Goal: Information Seeking & Learning: Learn about a topic

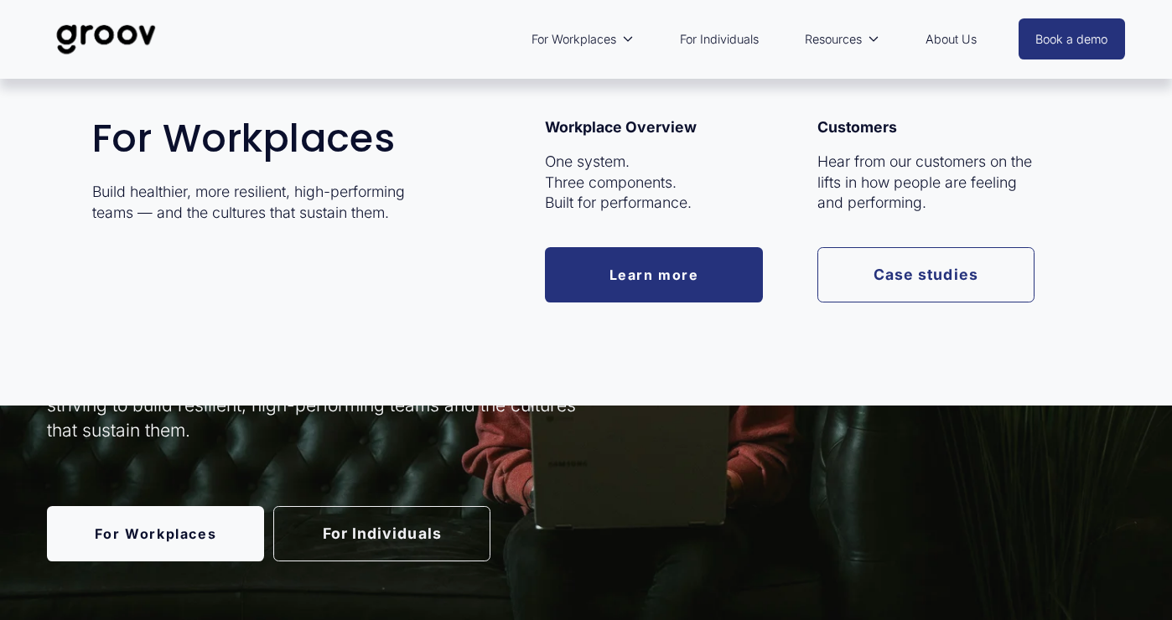
click at [694, 269] on link "Learn more" at bounding box center [653, 274] width 217 height 55
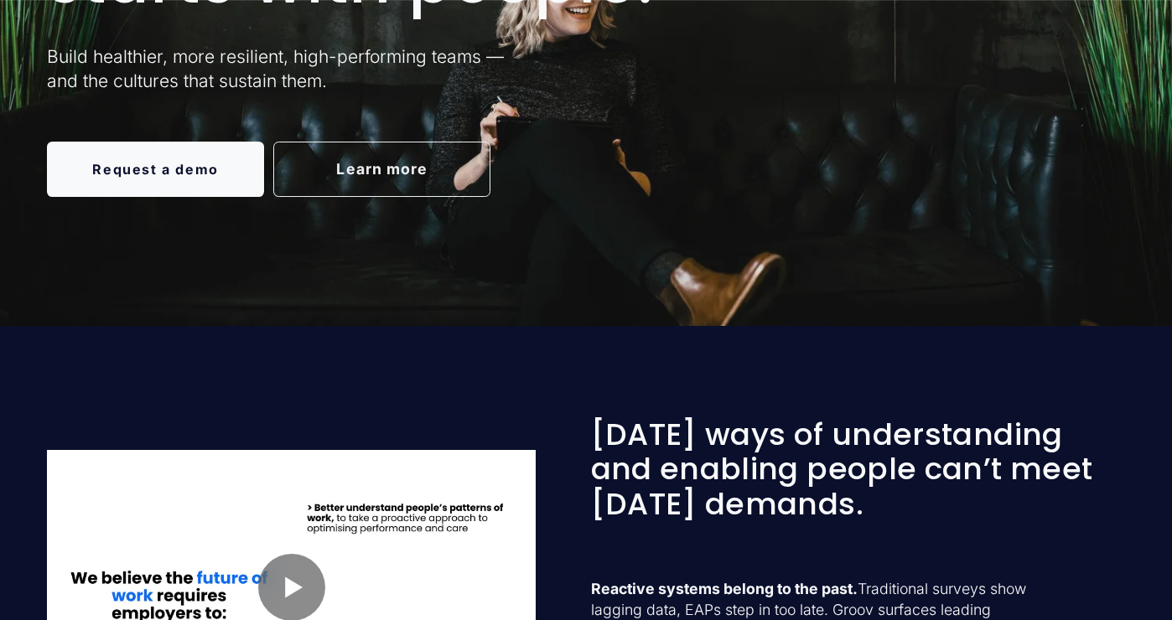
scroll to position [328, 0]
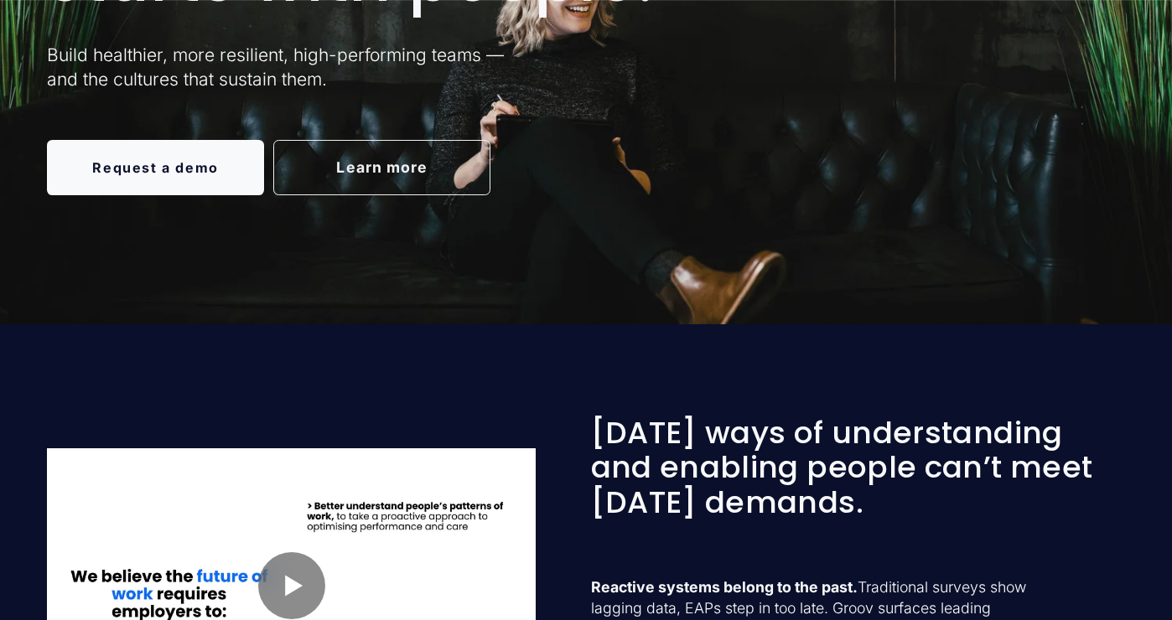
click at [442, 167] on link "Learn more" at bounding box center [381, 167] width 217 height 55
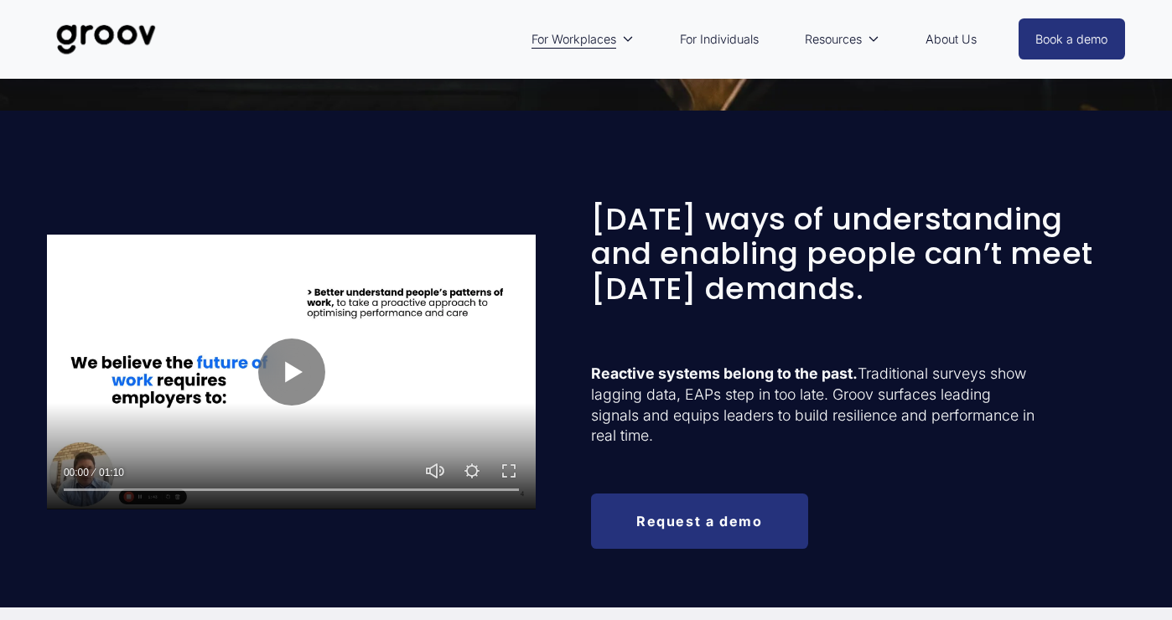
scroll to position [538, 0]
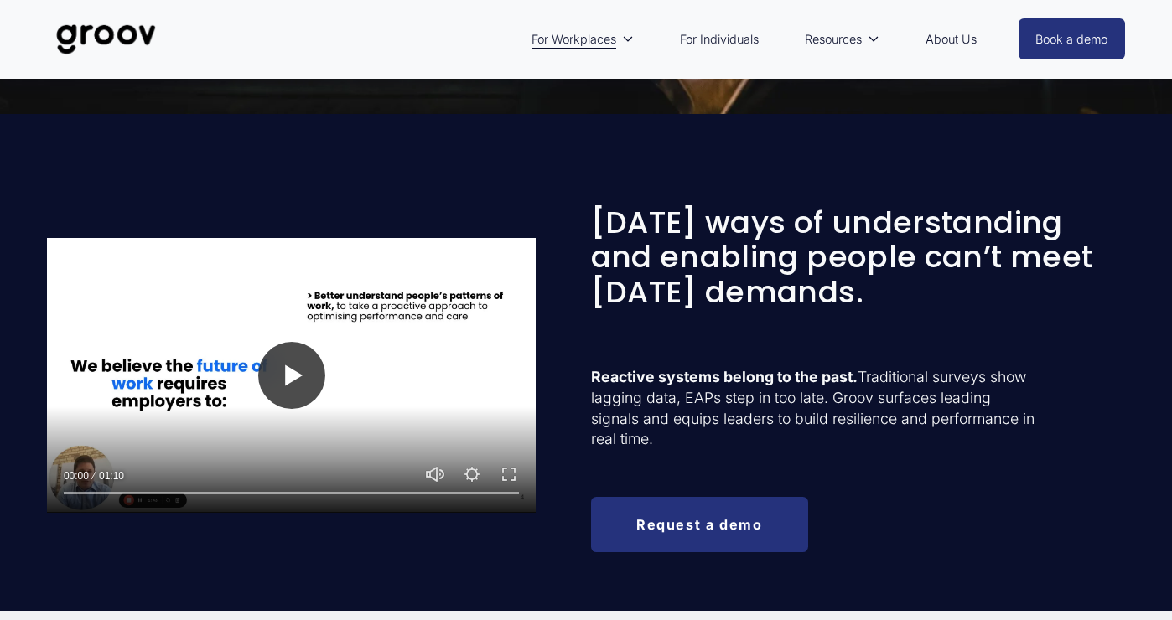
click at [296, 367] on button "Play" at bounding box center [291, 375] width 67 height 67
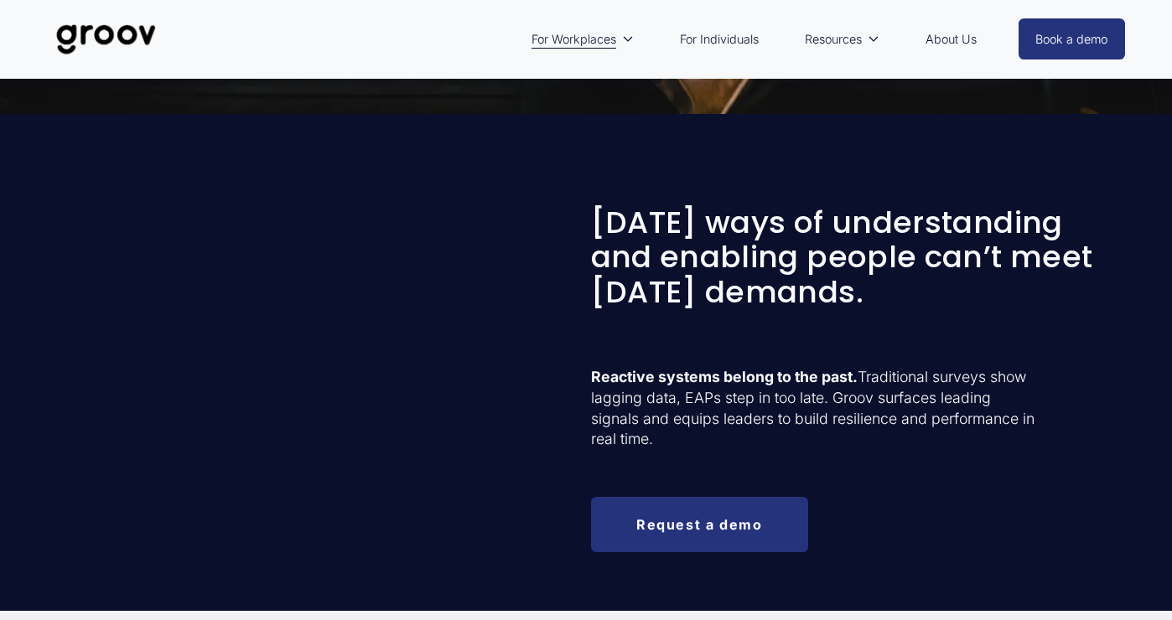
type input "100"
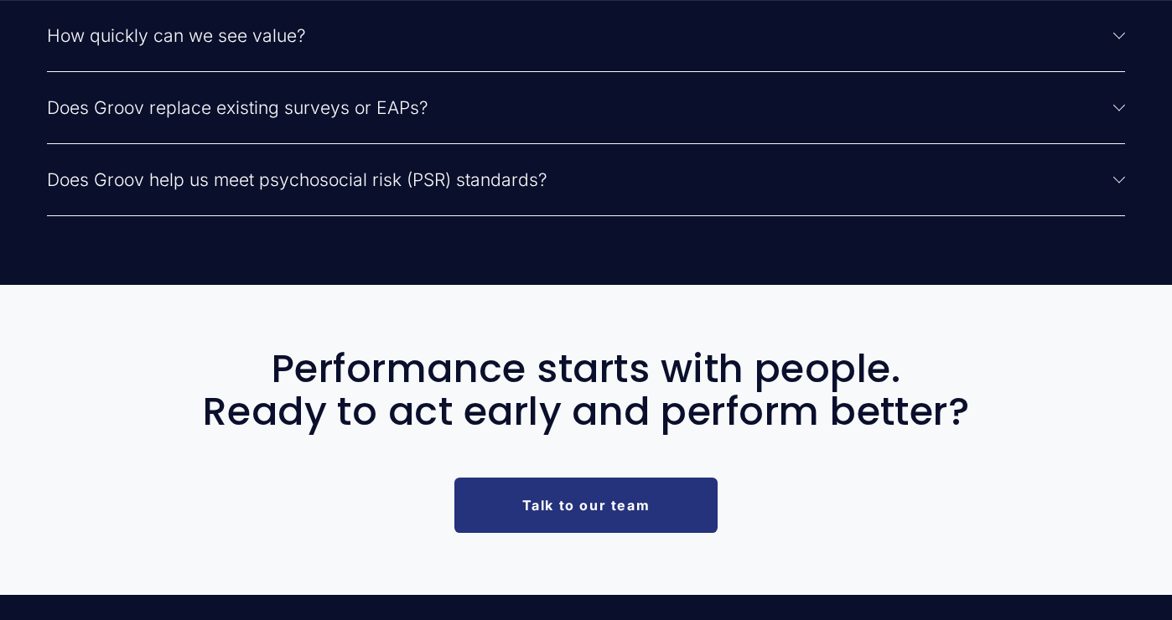
scroll to position [4280, 0]
